Goal: Feedback & Contribution: Submit feedback/report problem

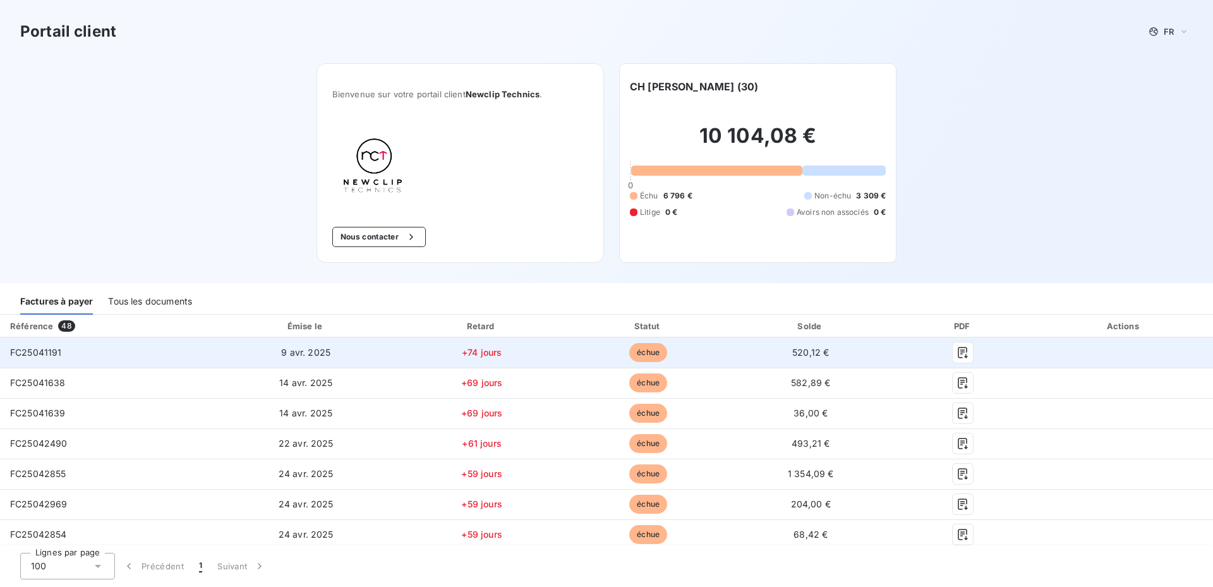
click at [1089, 348] on td at bounding box center [1124, 352] width 178 height 30
click at [957, 355] on icon "button" at bounding box center [963, 352] width 13 height 13
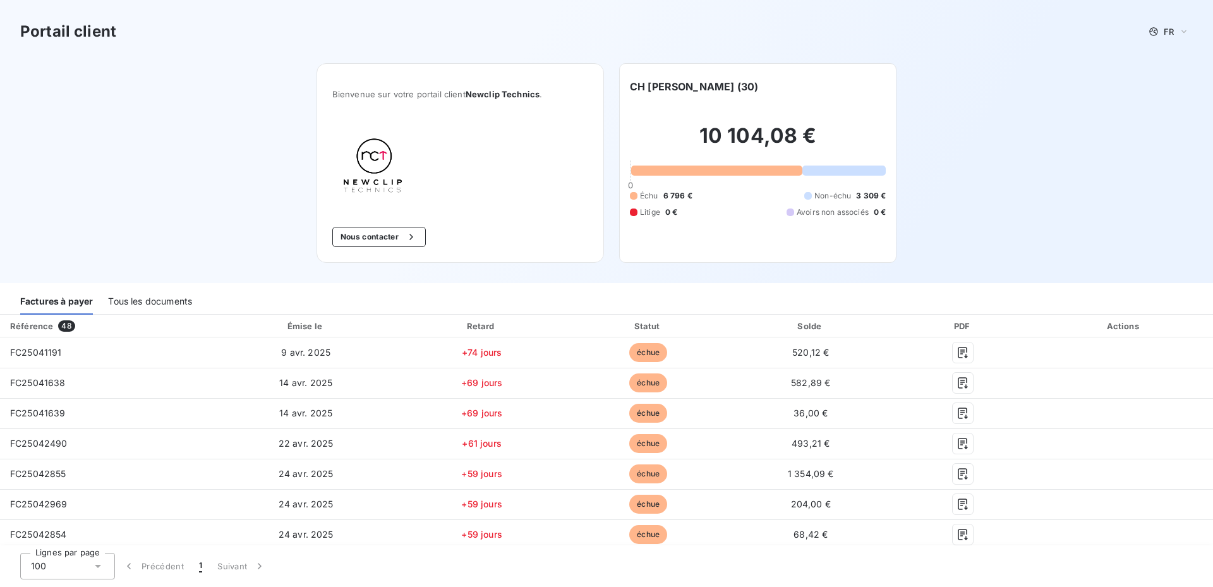
click at [1048, 205] on div "Portail client FR Bienvenue sur votre portail client Newclip Technics . Nous co…" at bounding box center [606, 141] width 1213 height 283
click at [351, 236] on button "Nous contacter" at bounding box center [379, 237] width 94 height 20
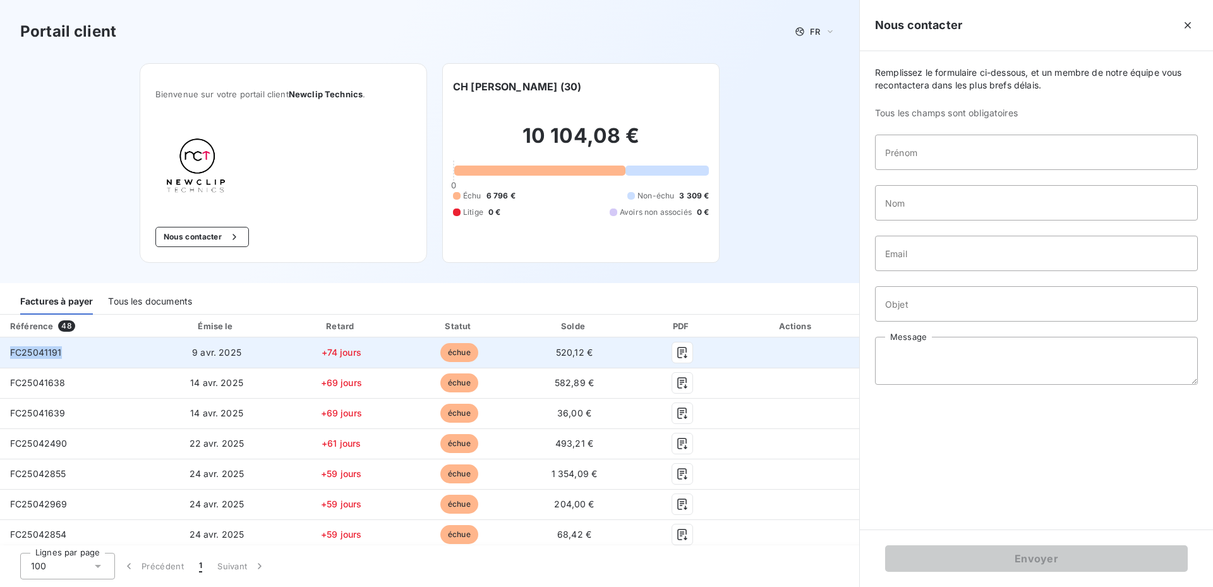
copy span "FC25041191"
drag, startPoint x: 63, startPoint y: 353, endPoint x: 10, endPoint y: 357, distance: 53.3
click at [10, 357] on td "FC25041191" at bounding box center [76, 352] width 152 height 30
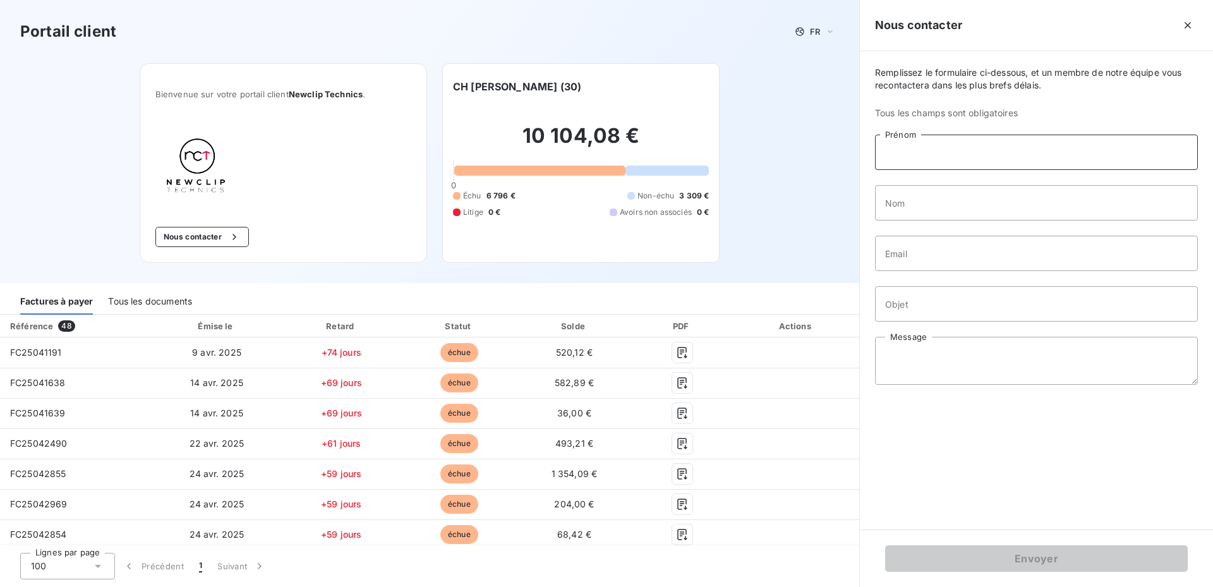
click at [1001, 157] on input "Prénom" at bounding box center [1036, 152] width 323 height 35
type input "BLANDINE"
type input "BARETTINI"
type input "[EMAIL_ADDRESS][DOMAIN_NAME]"
drag, startPoint x: 1016, startPoint y: 253, endPoint x: 681, endPoint y: 252, distance: 334.9
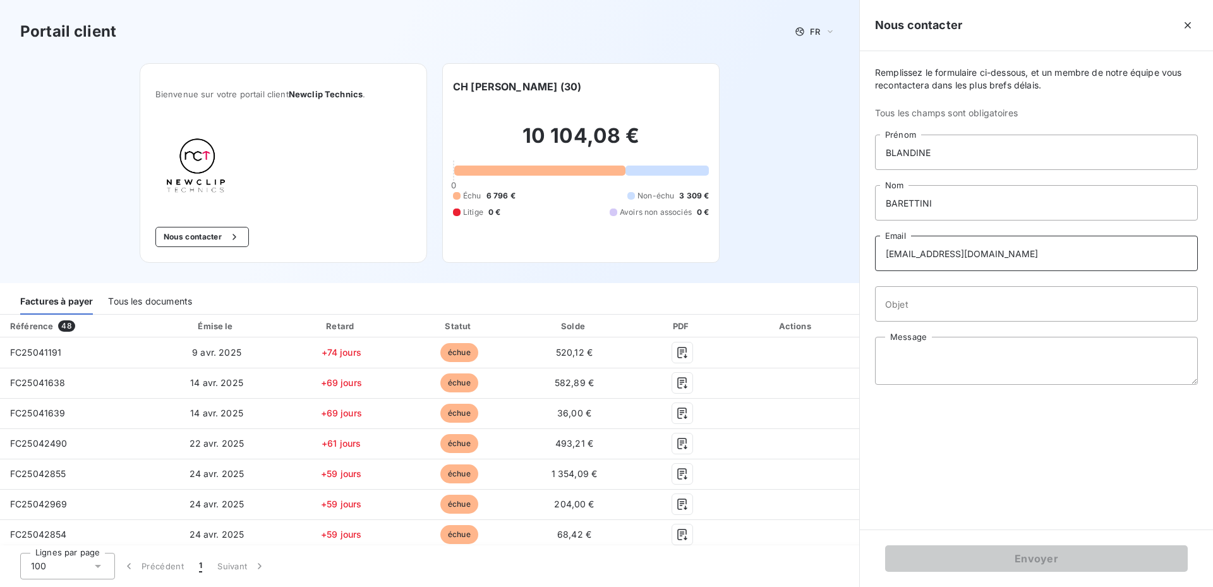
click at [685, 252] on div "Portail client FR Bienvenue sur votre portail client Newclip Technics . Nous co…" at bounding box center [606, 293] width 1213 height 587
type input "[EMAIL_ADDRESS][DOMAIN_NAME]"
click at [987, 320] on input "Objet" at bounding box center [1036, 303] width 323 height 35
type input "SUIVI FACTURES IMPAYEES"
click at [961, 355] on textarea "Message" at bounding box center [1036, 361] width 323 height 48
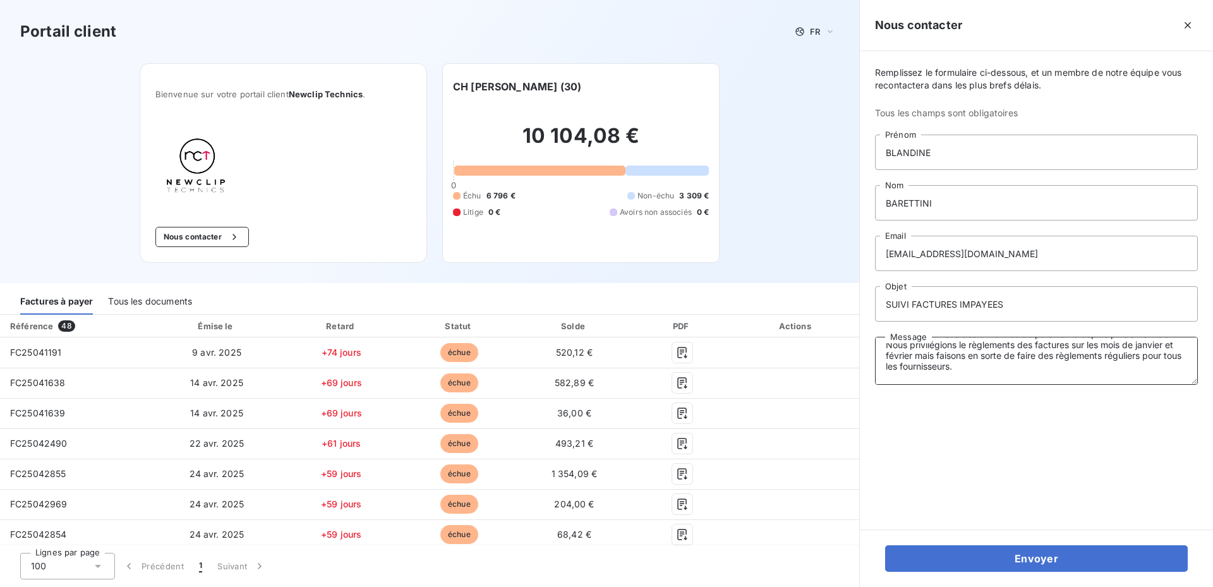
scroll to position [73, 0]
click at [1095, 382] on textarea "Bonjour, Les factures à partir du mois d'avril n'ont pas encore été mandatés. N…" at bounding box center [1036, 361] width 323 height 48
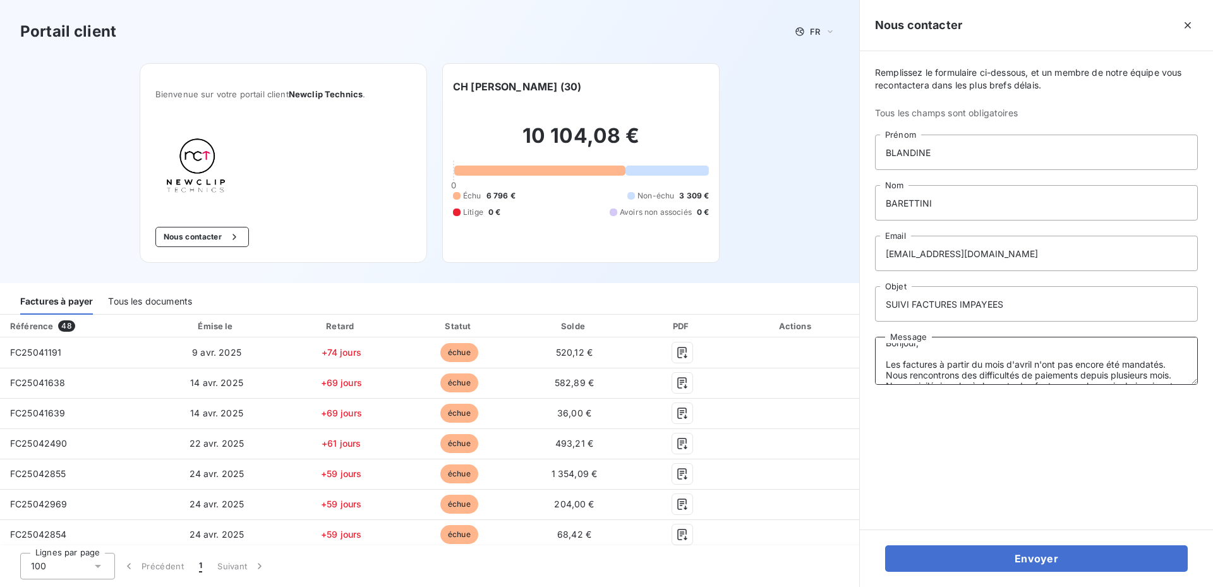
scroll to position [0, 0]
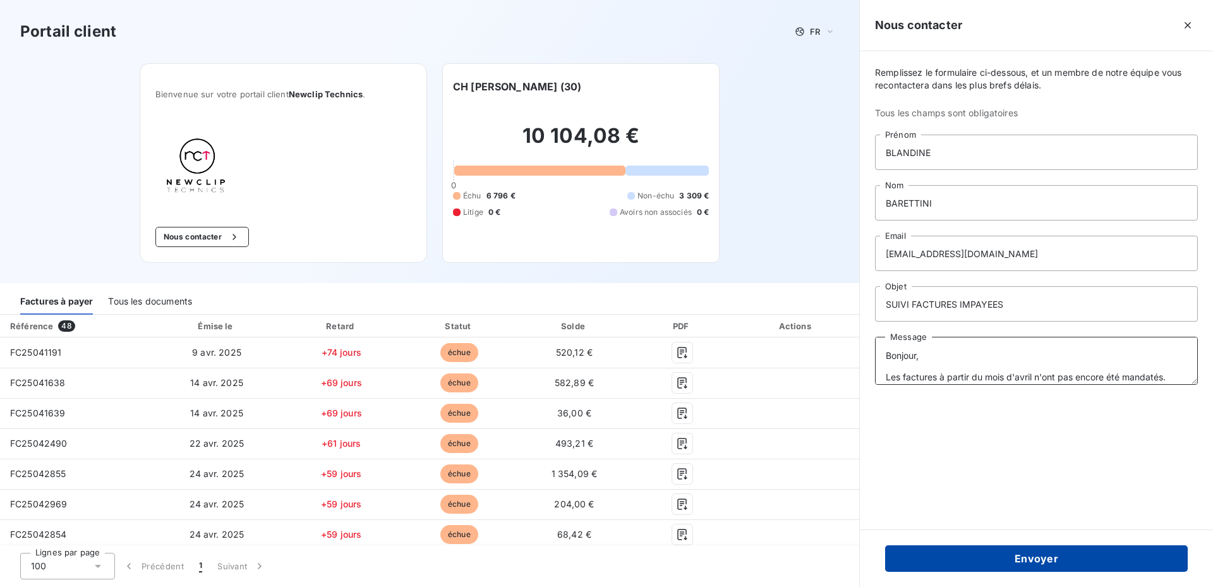
type textarea "Bonjour, Les factures à partir du mois d'avril n'ont pas encore été mandatés. N…"
click at [1031, 571] on button "Envoyer" at bounding box center [1036, 558] width 303 height 27
